Goal: Information Seeking & Learning: Learn about a topic

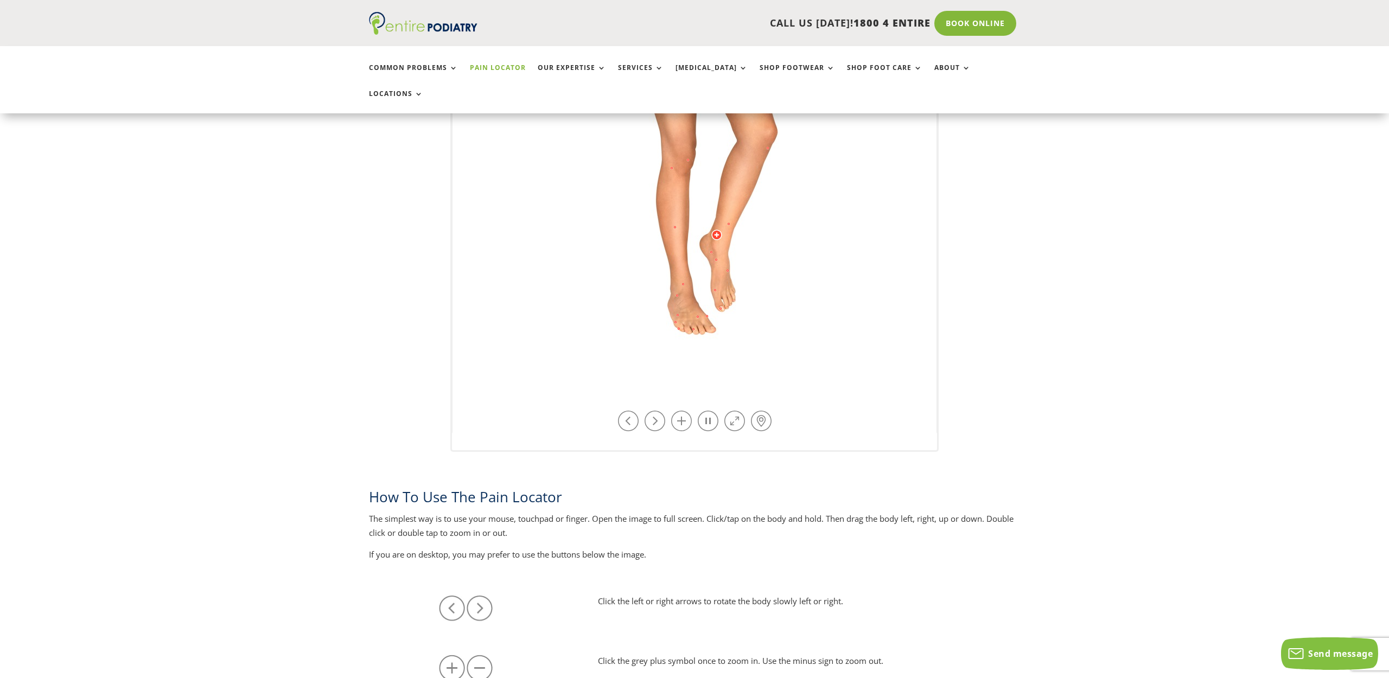
scroll to position [312, 0]
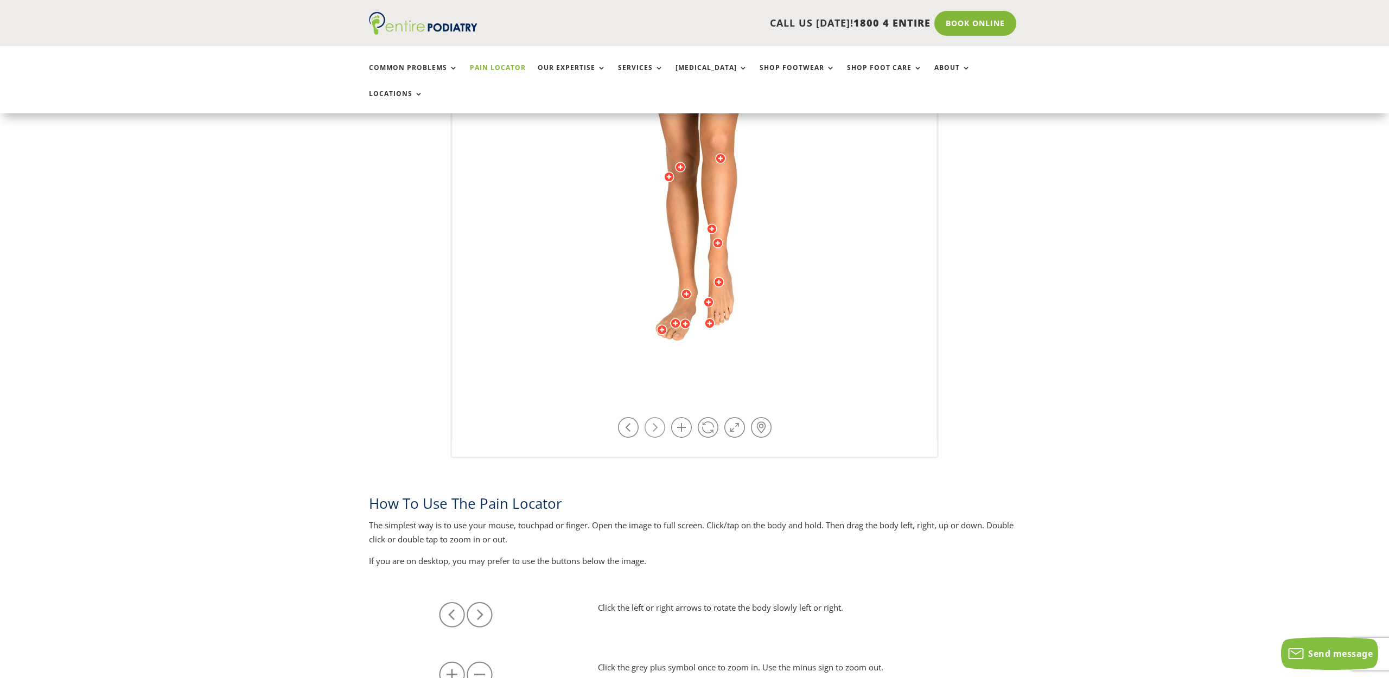
click at [658, 417] on link at bounding box center [654, 427] width 21 height 21
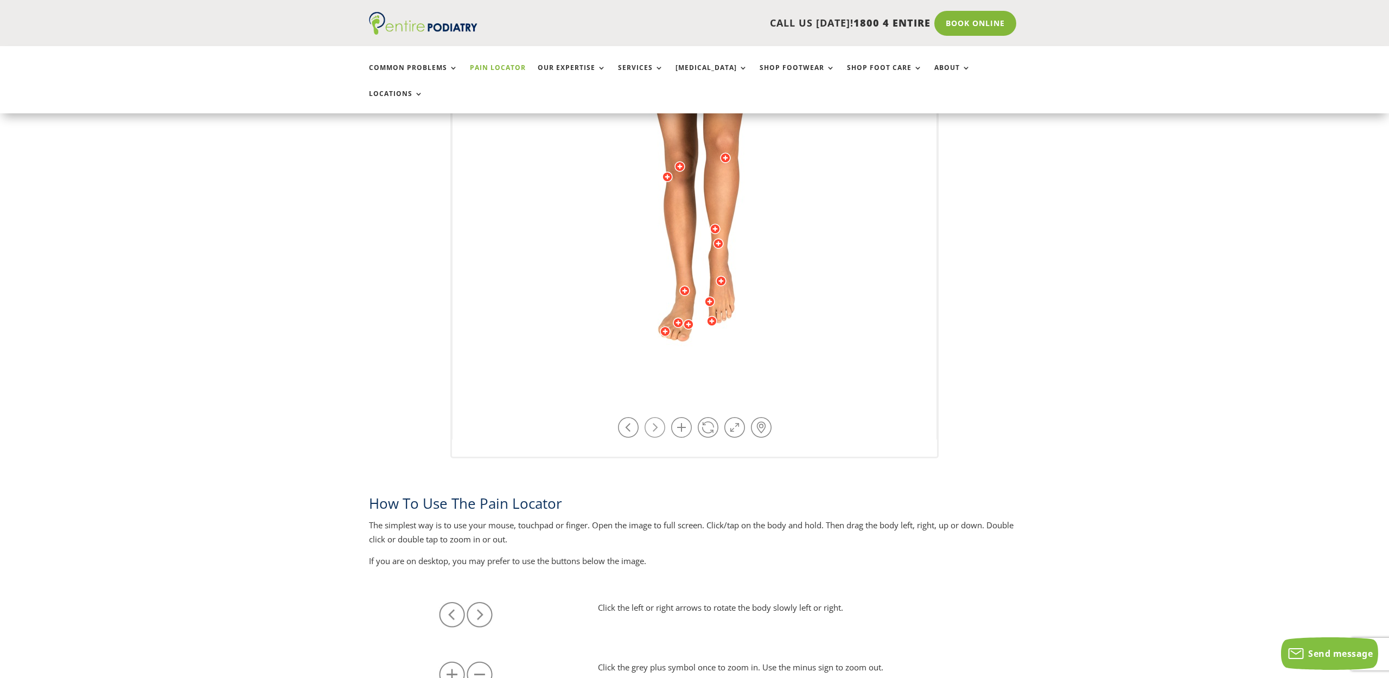
click at [658, 417] on link at bounding box center [654, 427] width 21 height 21
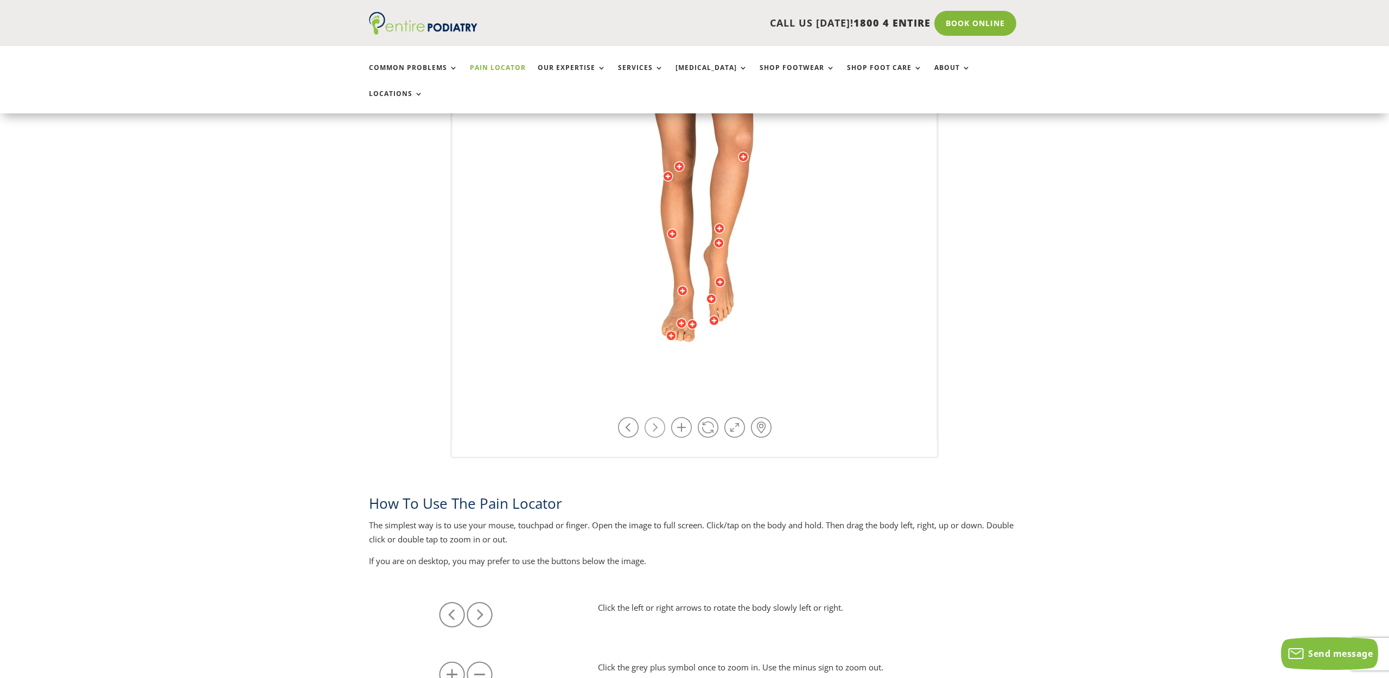
click at [658, 417] on link at bounding box center [654, 427] width 21 height 21
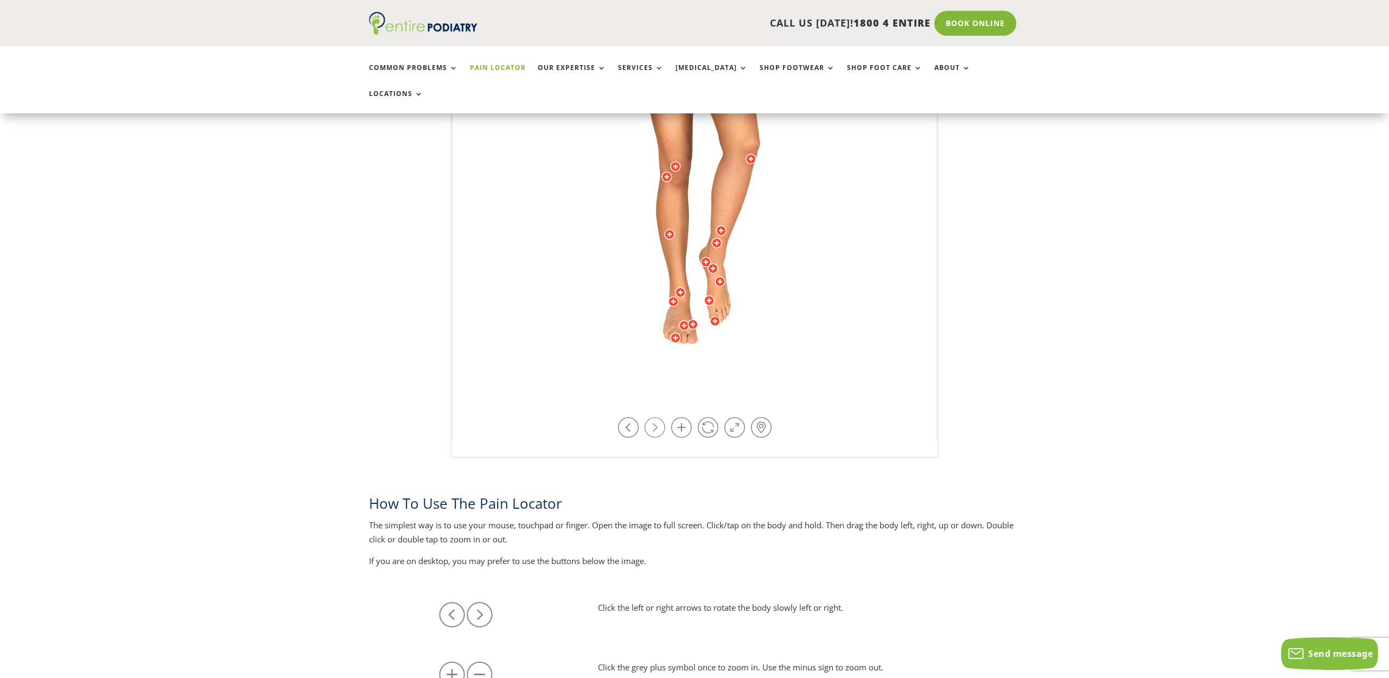
click at [658, 417] on link at bounding box center [654, 427] width 21 height 21
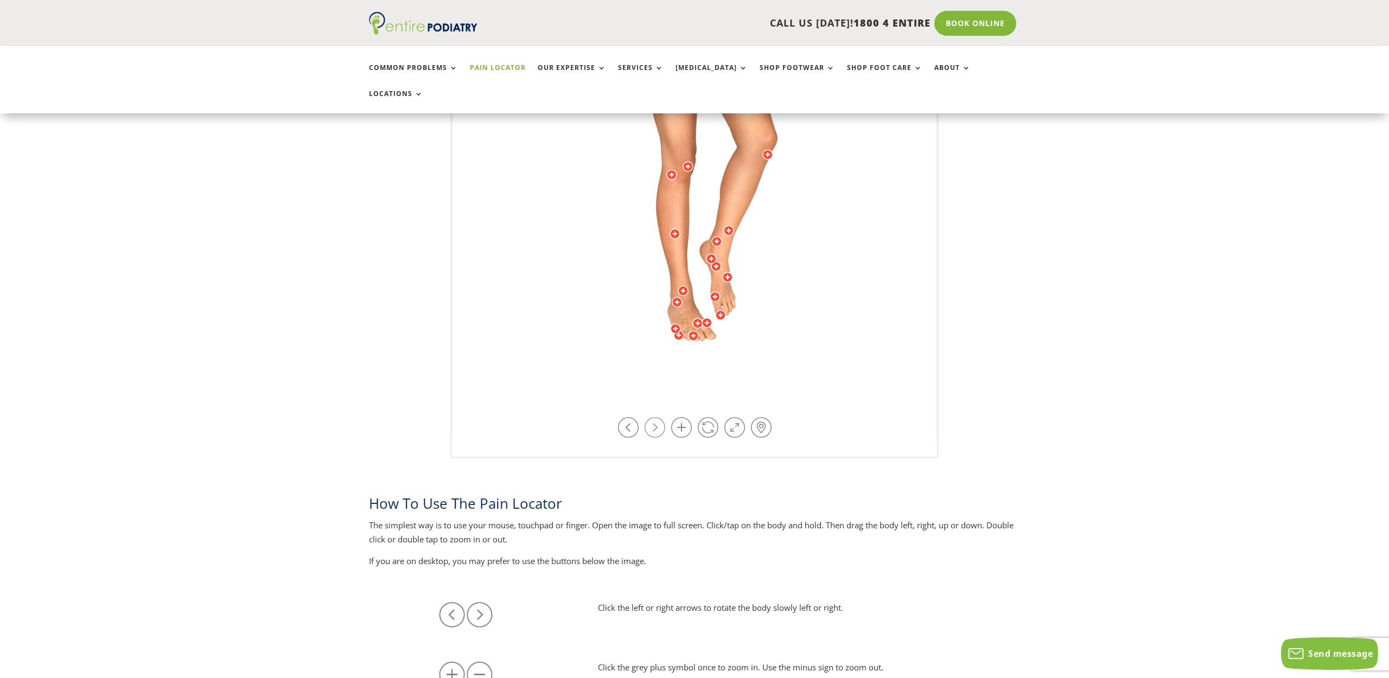
click at [658, 417] on link at bounding box center [654, 427] width 21 height 21
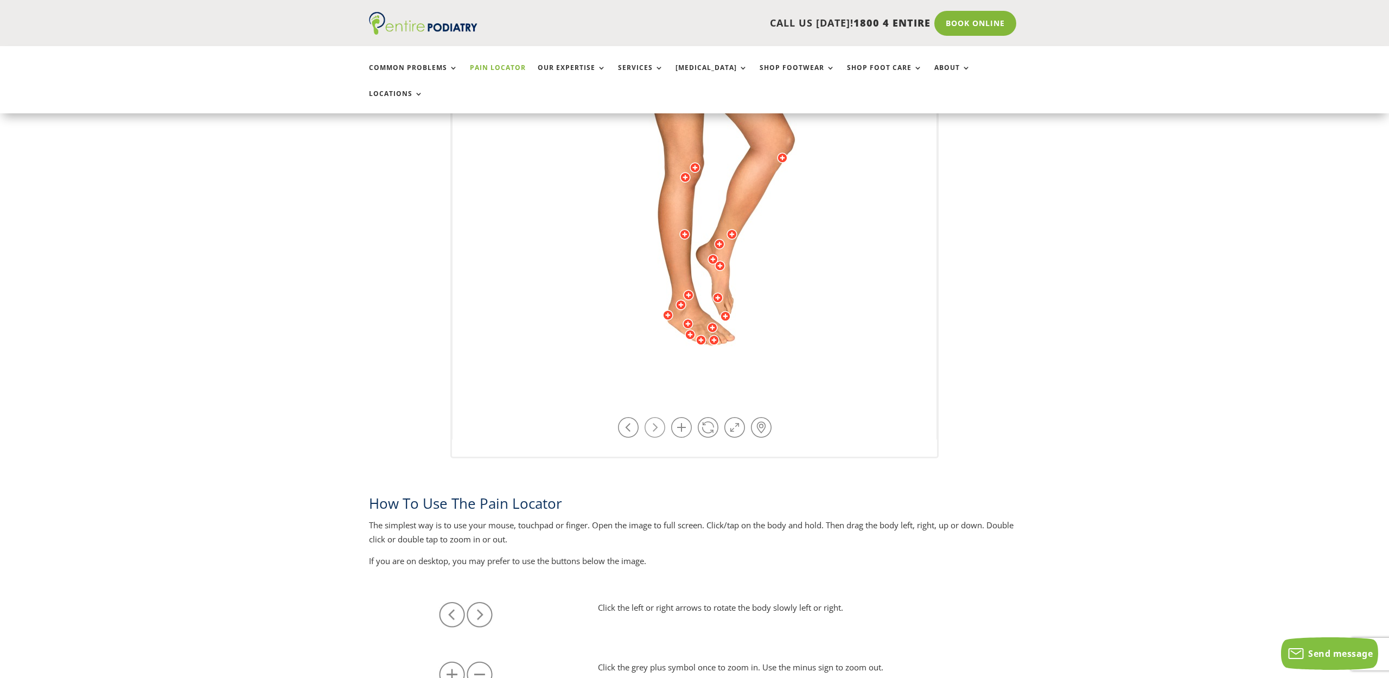
click at [658, 417] on link at bounding box center [654, 427] width 21 height 21
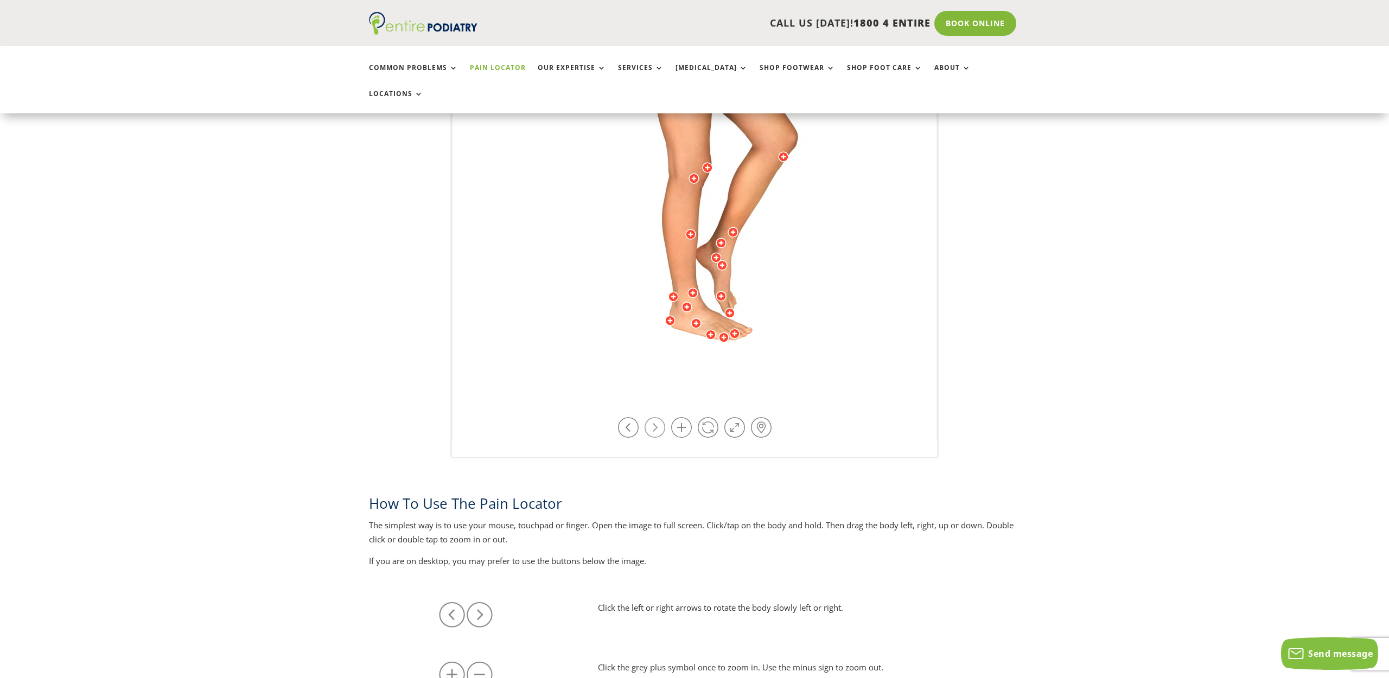
click at [658, 417] on link at bounding box center [654, 427] width 21 height 21
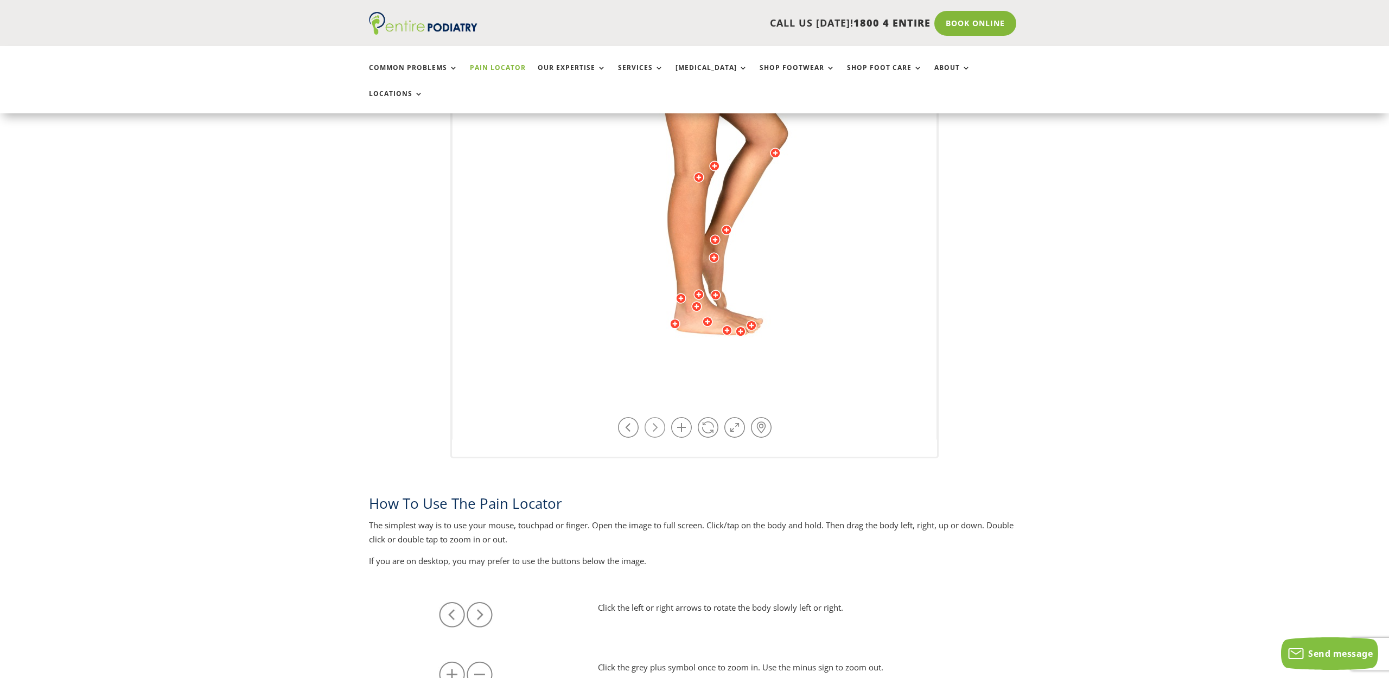
click at [658, 417] on link at bounding box center [654, 427] width 21 height 21
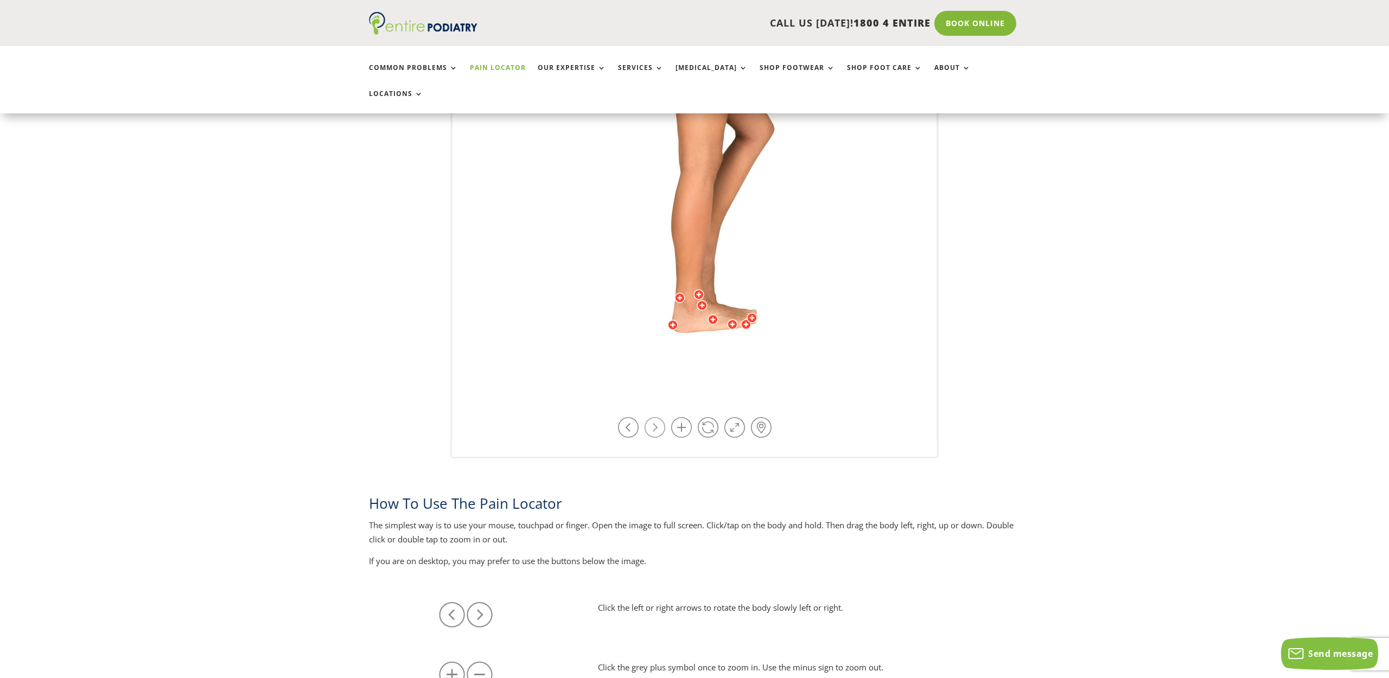
click at [658, 417] on link at bounding box center [654, 427] width 21 height 21
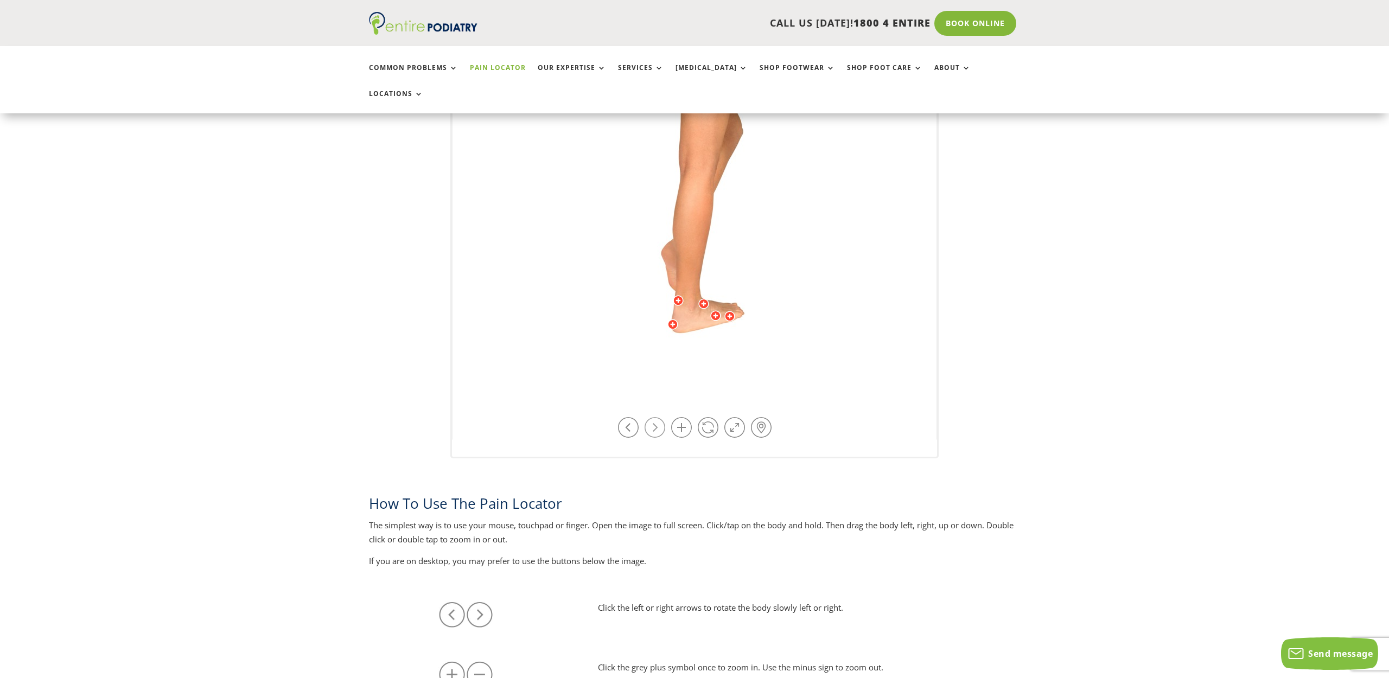
click at [658, 417] on link at bounding box center [654, 427] width 21 height 21
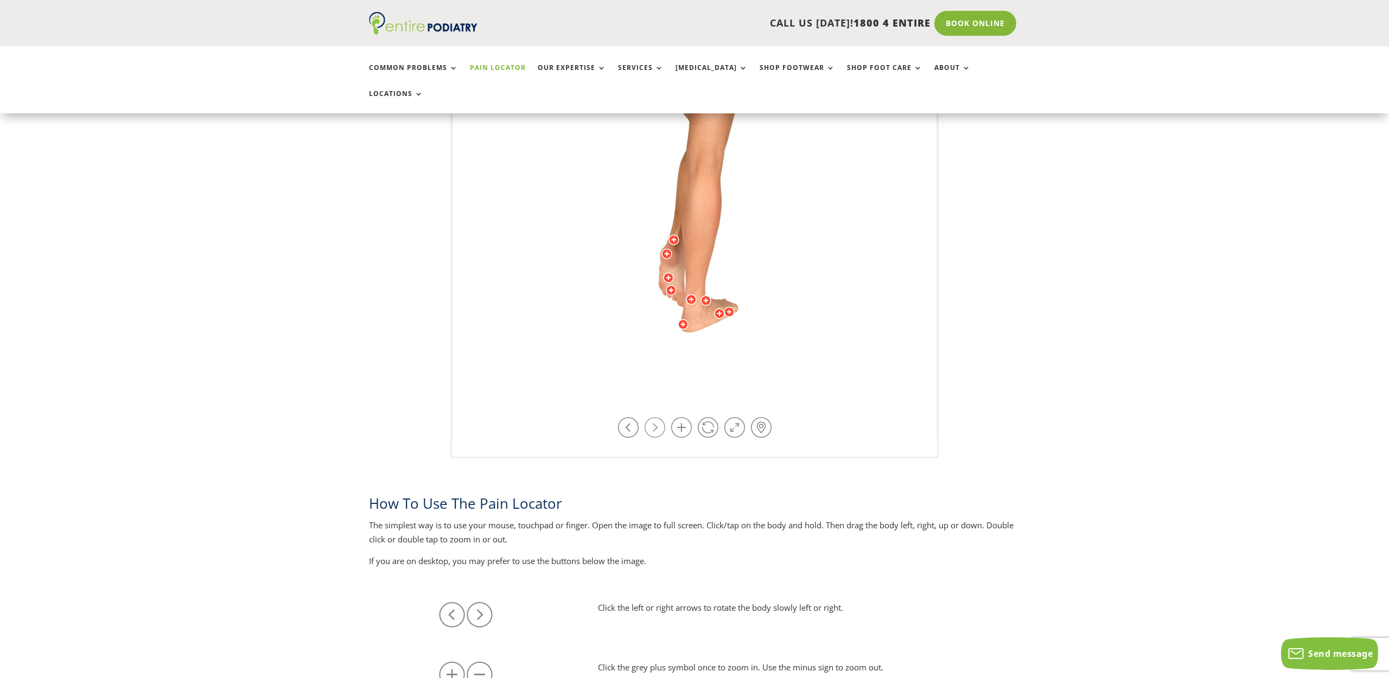
click at [658, 417] on link at bounding box center [654, 427] width 21 height 21
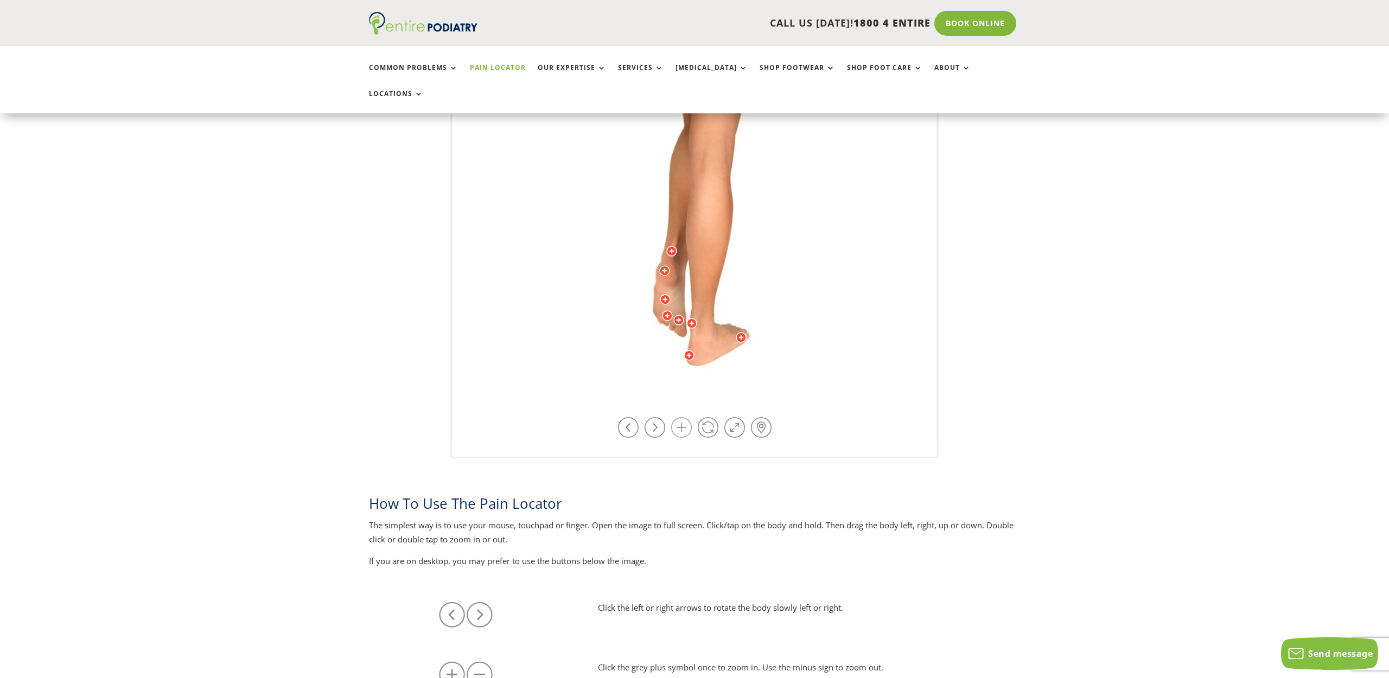
click at [679, 417] on link at bounding box center [681, 427] width 21 height 21
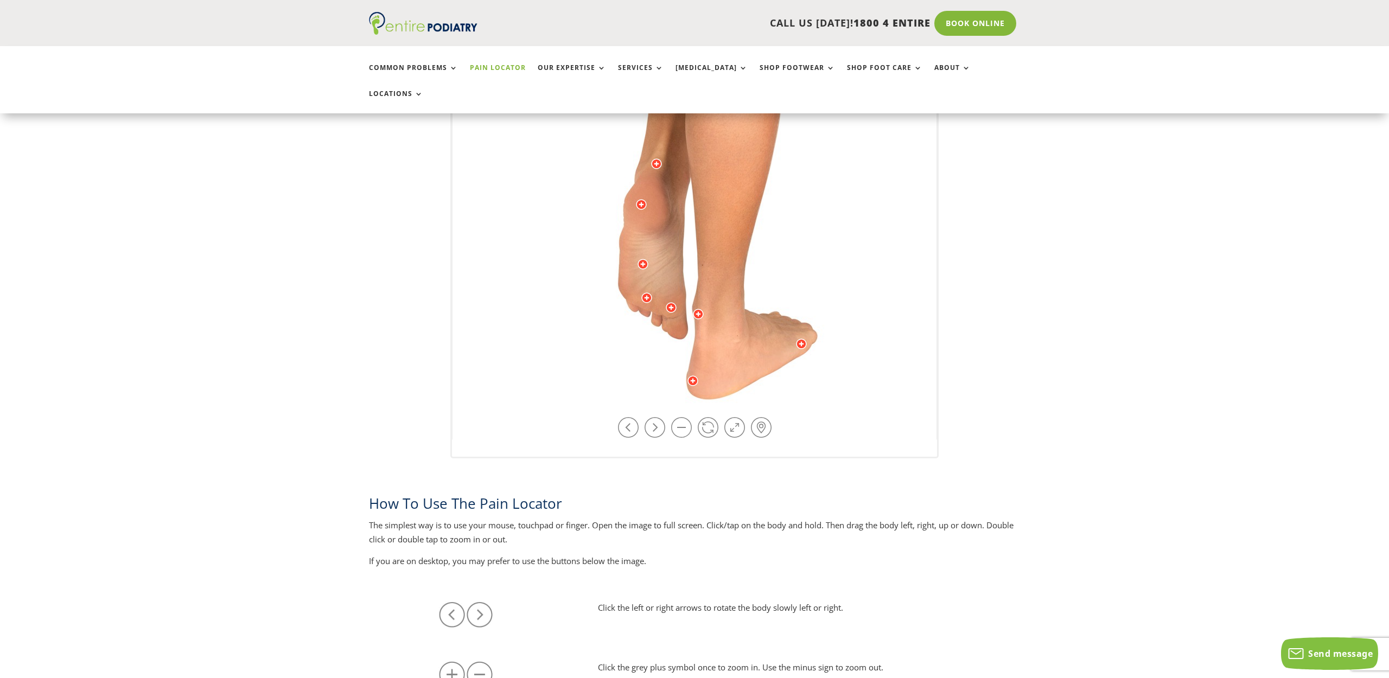
drag, startPoint x: 801, startPoint y: 341, endPoint x: 810, endPoint y: 168, distance: 172.7
click at [693, 375] on div at bounding box center [692, 380] width 11 height 11
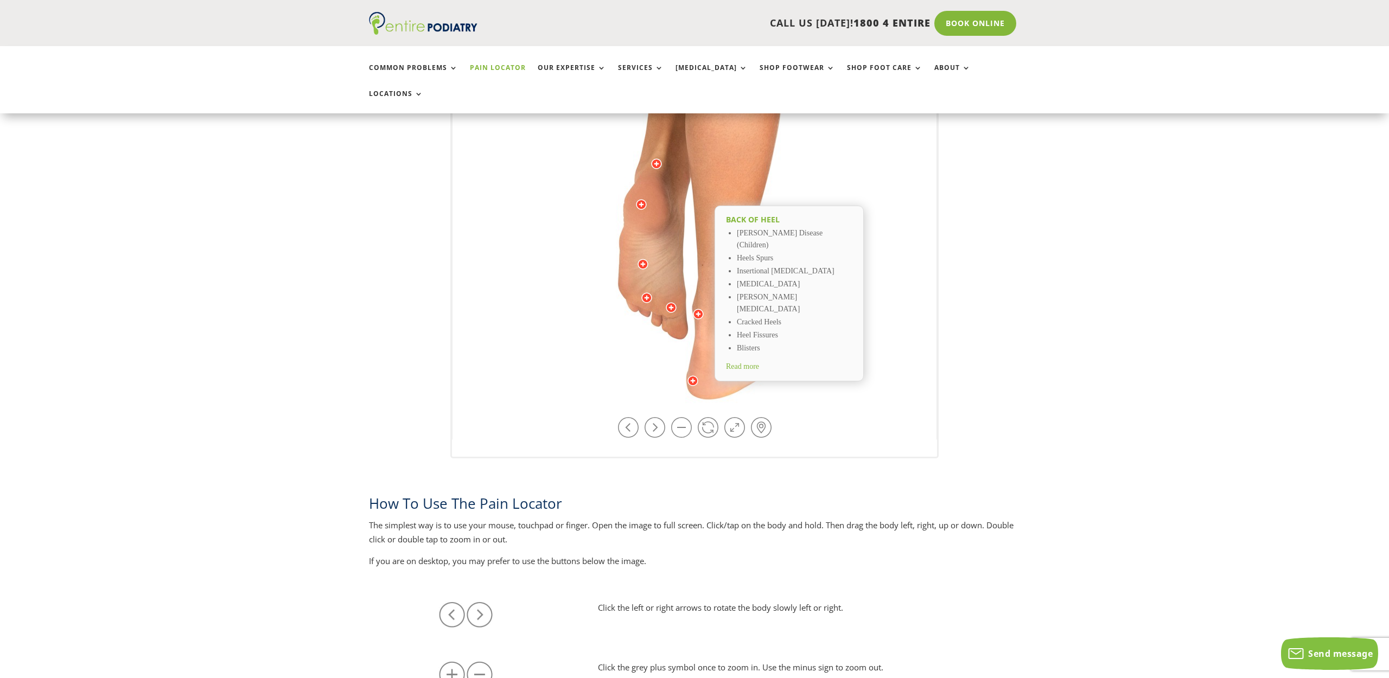
click at [757, 362] on span "Read more" at bounding box center [742, 366] width 33 height 8
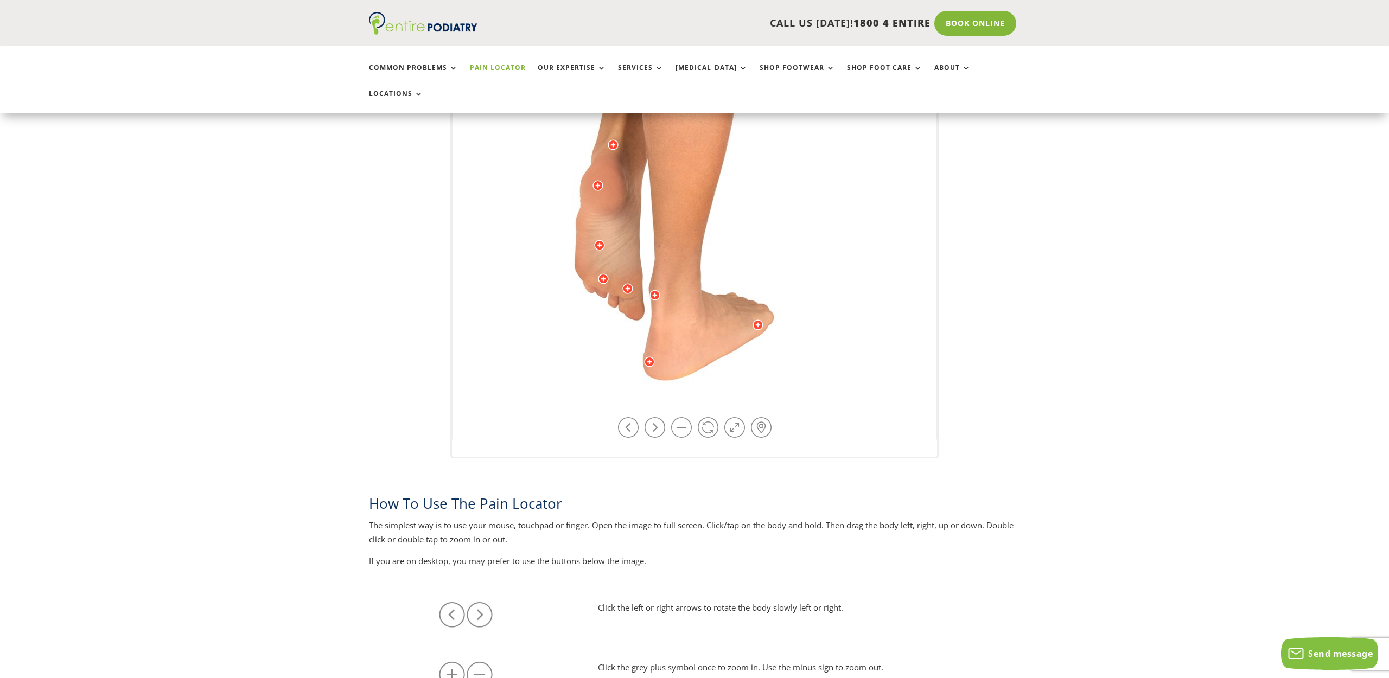
drag, startPoint x: 676, startPoint y: 304, endPoint x: 634, endPoint y: 284, distance: 47.1
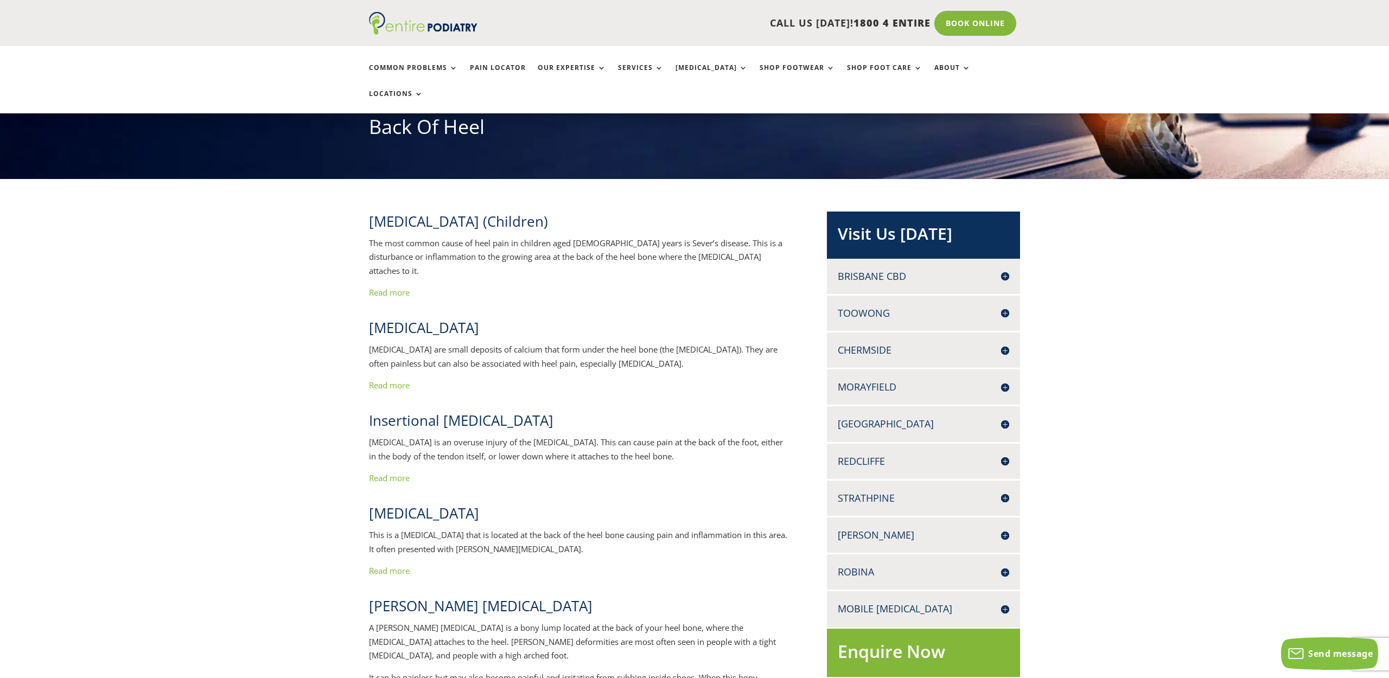
scroll to position [157, 0]
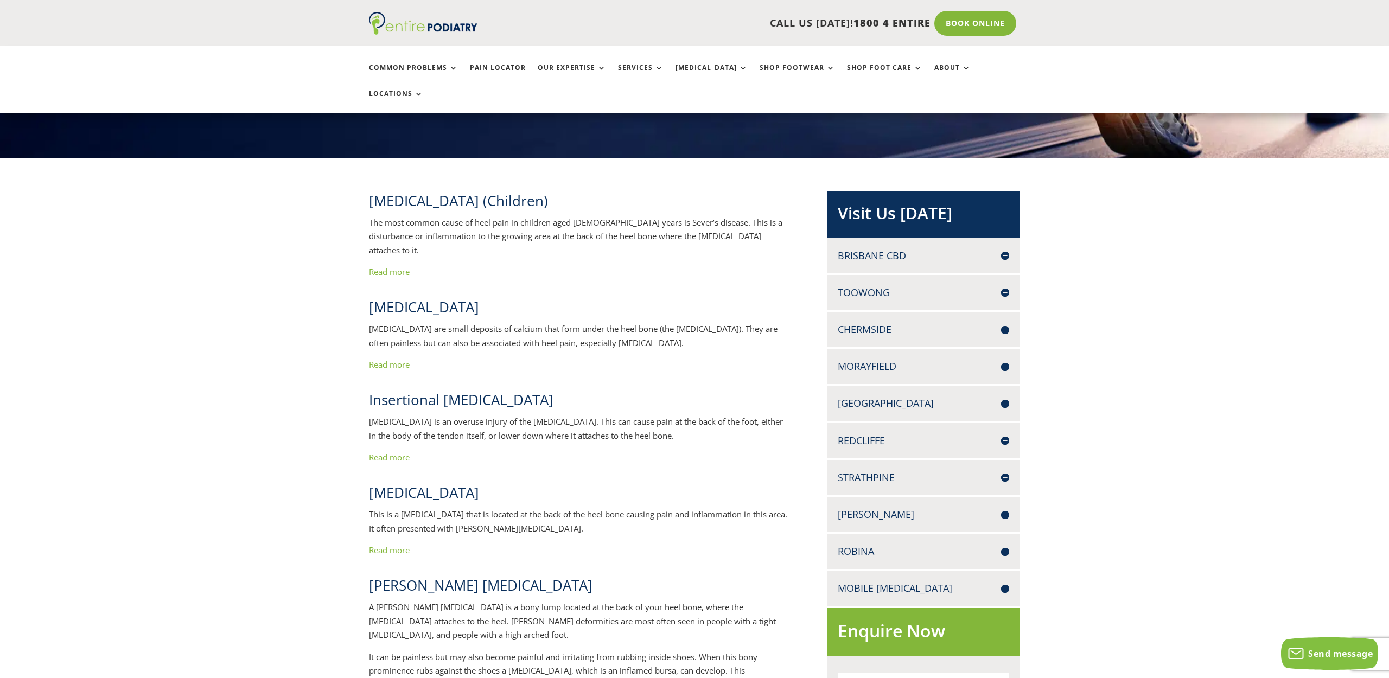
drag, startPoint x: 369, startPoint y: 361, endPoint x: 597, endPoint y: 364, distance: 227.8
click at [597, 390] on h2 "Insertional [MEDICAL_DATA]" at bounding box center [580, 402] width 422 height 25
copy span "Insertional [MEDICAL_DATA]"
